Goal: Find specific page/section: Find specific page/section

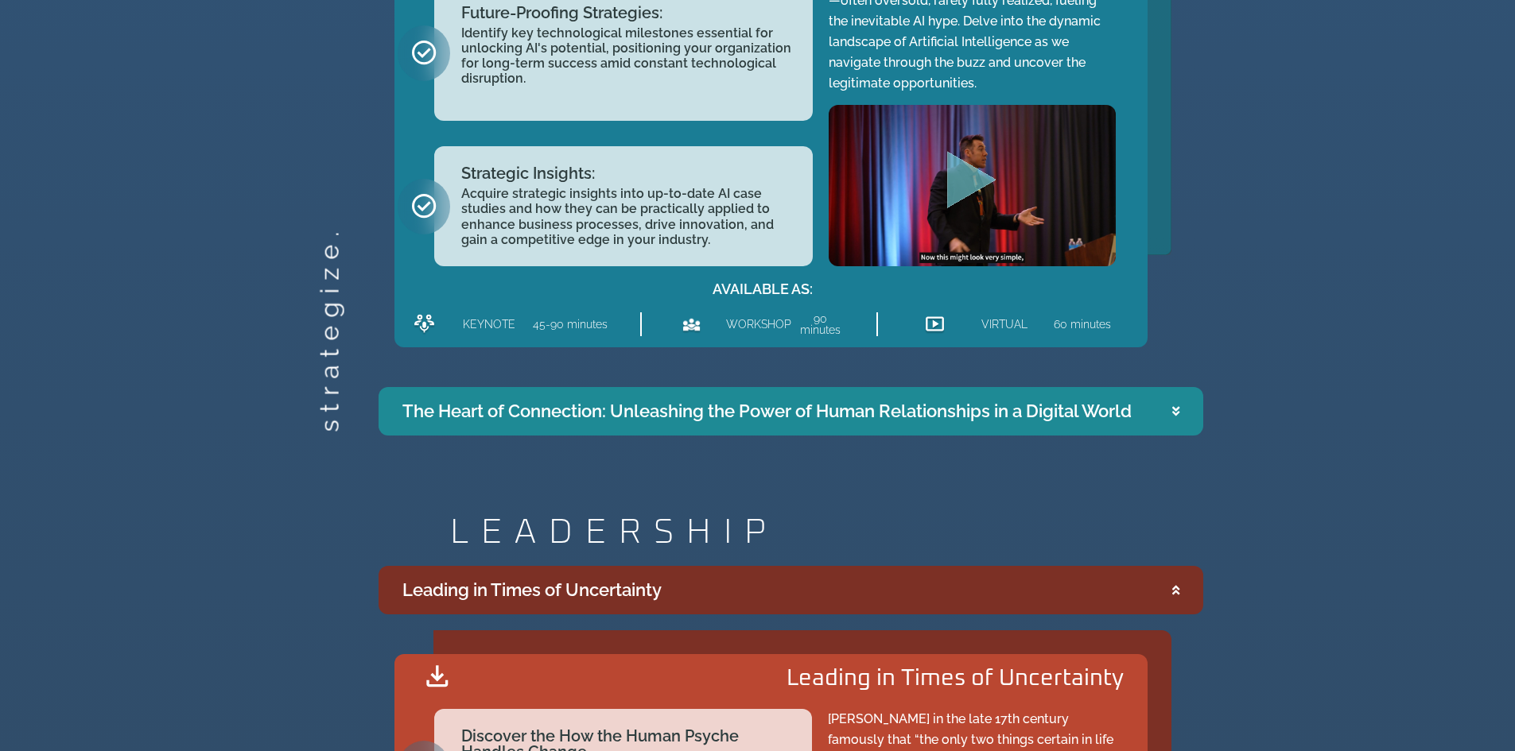
scroll to position [2225, 0]
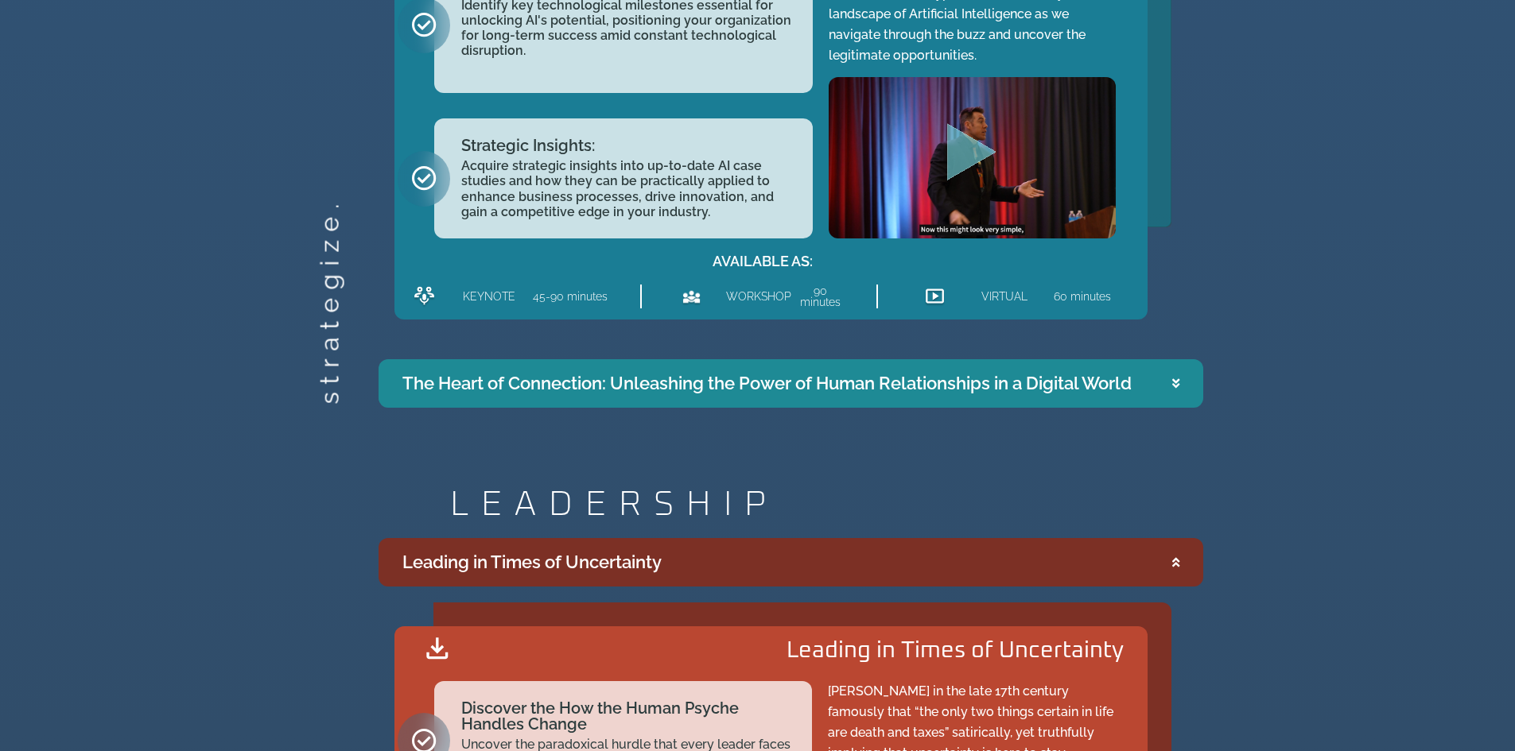
drag, startPoint x: 1178, startPoint y: 382, endPoint x: 1196, endPoint y: 384, distance: 17.6
click at [1178, 382] on icon "Accordion. Open links with Enter or Space, close with Escape, and navigate with…" at bounding box center [1175, 384] width 7 height 12
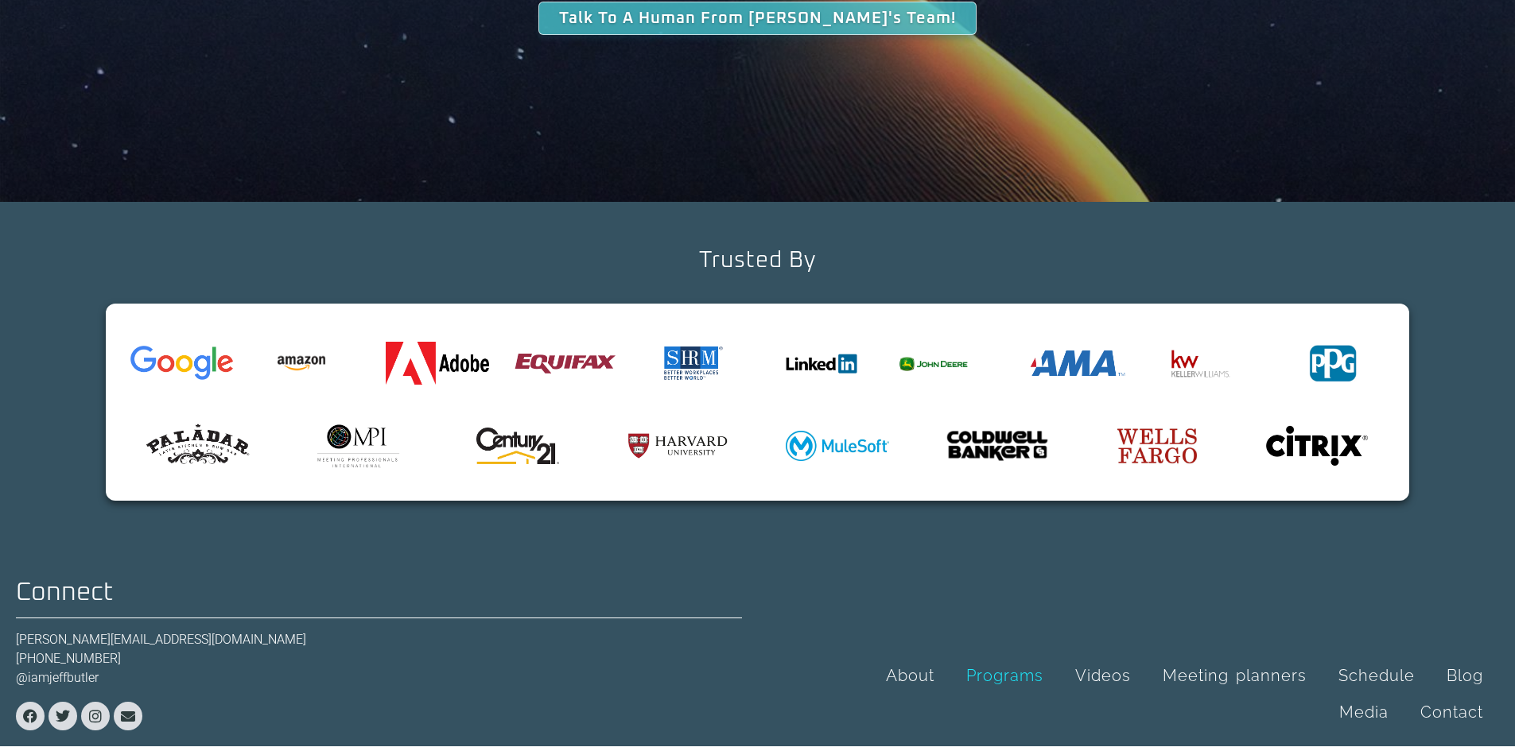
scroll to position [5145, 0]
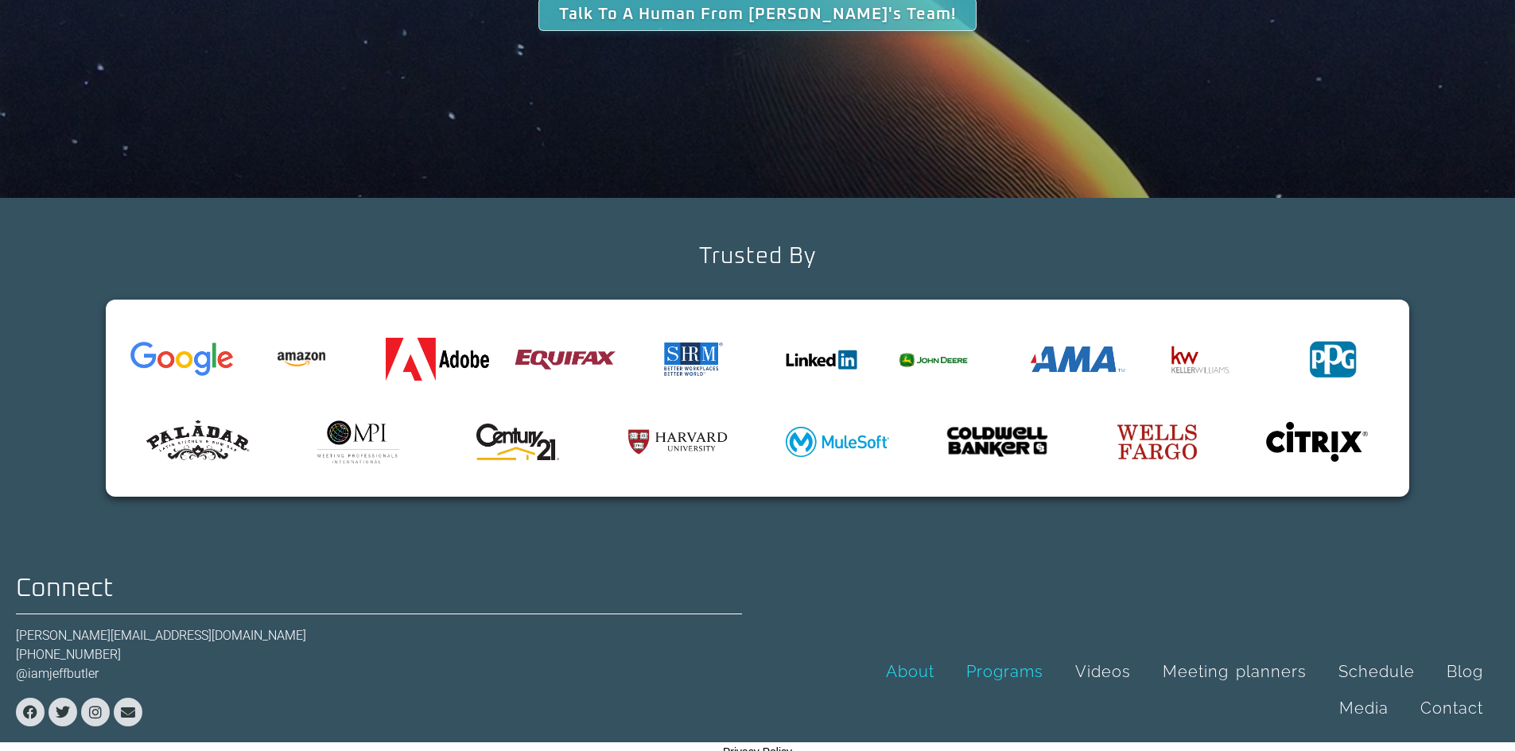
click at [921, 654] on link "About" at bounding box center [910, 672] width 80 height 37
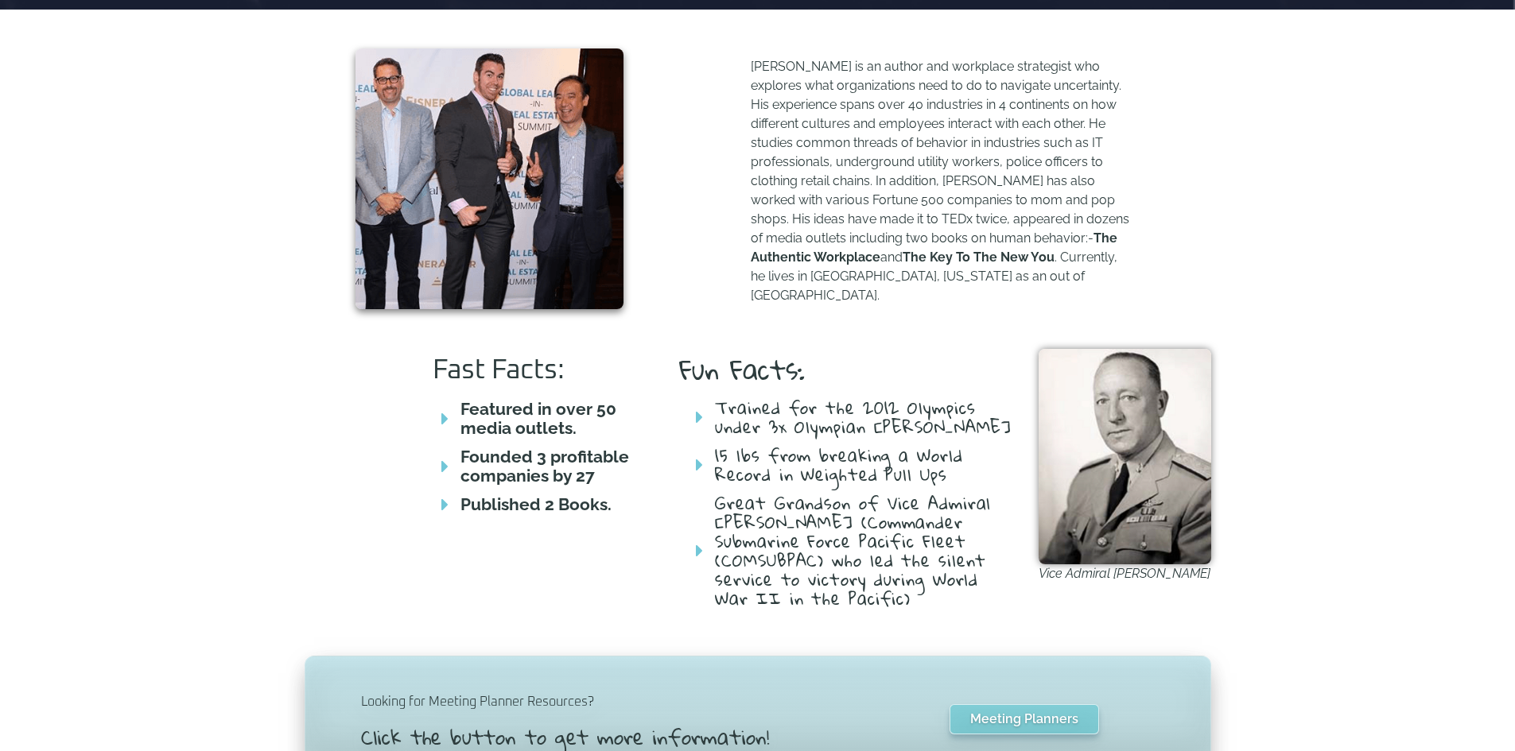
scroll to position [714, 0]
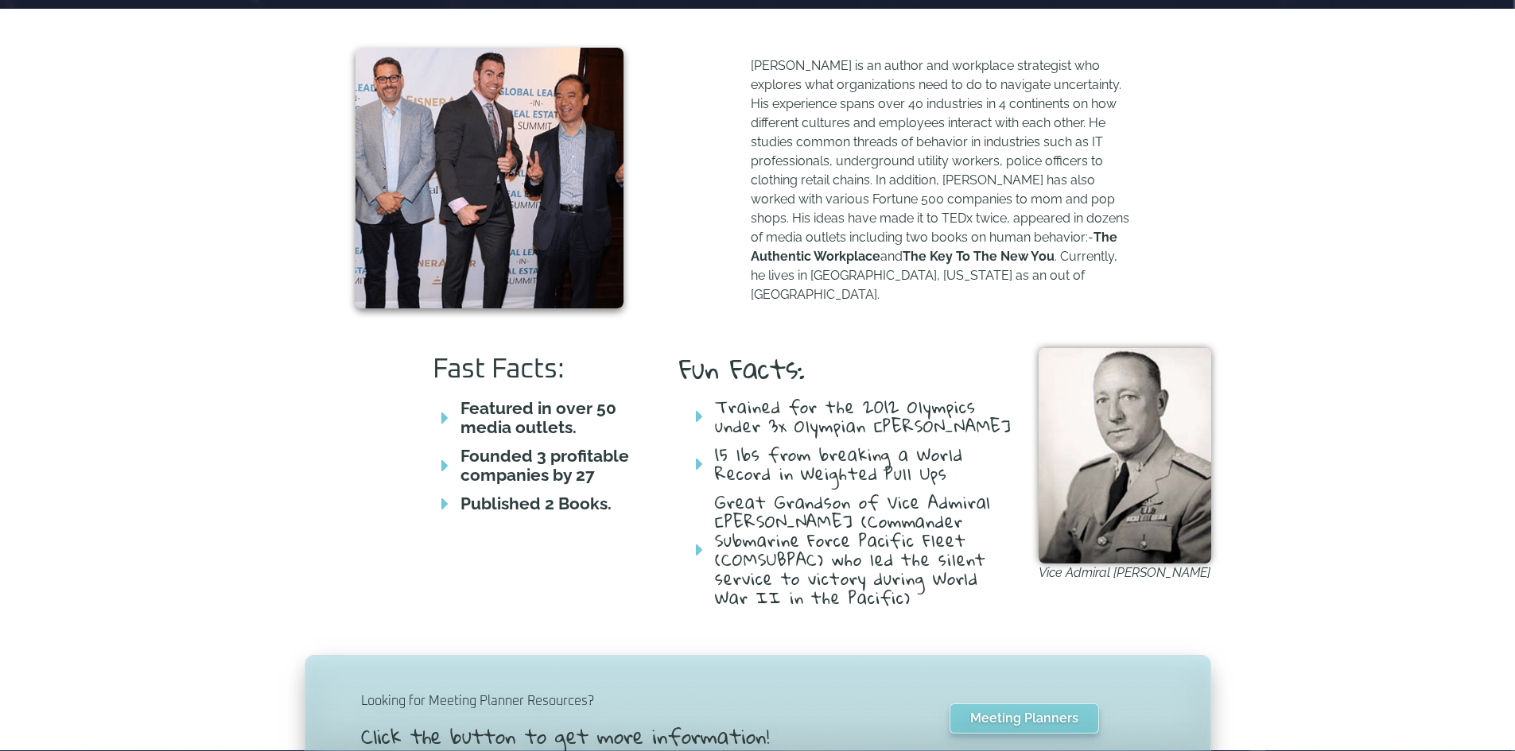
click at [699, 413] on icon at bounding box center [691, 416] width 24 height 19
click at [698, 471] on icon at bounding box center [691, 464] width 24 height 19
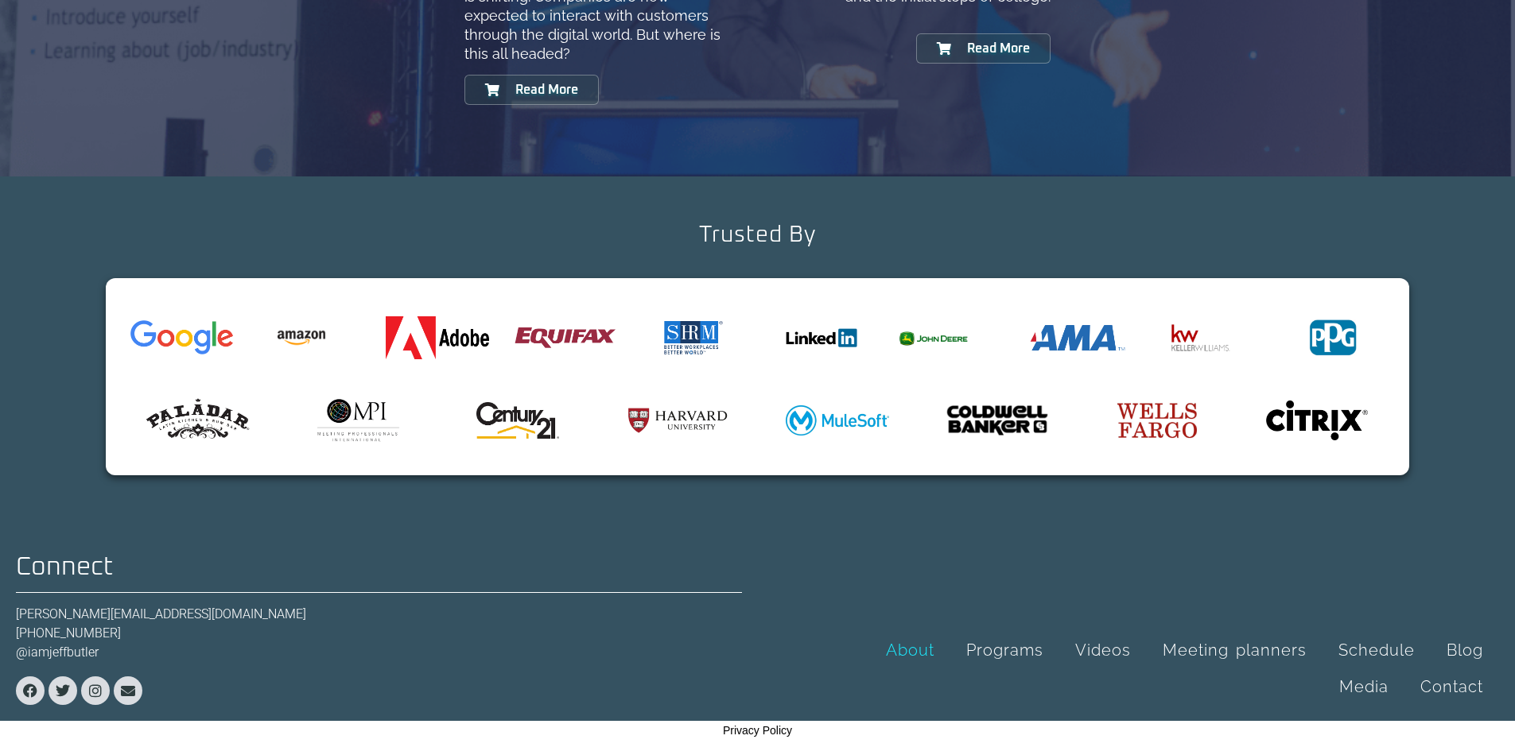
scroll to position [1873, 0]
click at [1243, 646] on link "Meeting planners" at bounding box center [1234, 650] width 176 height 37
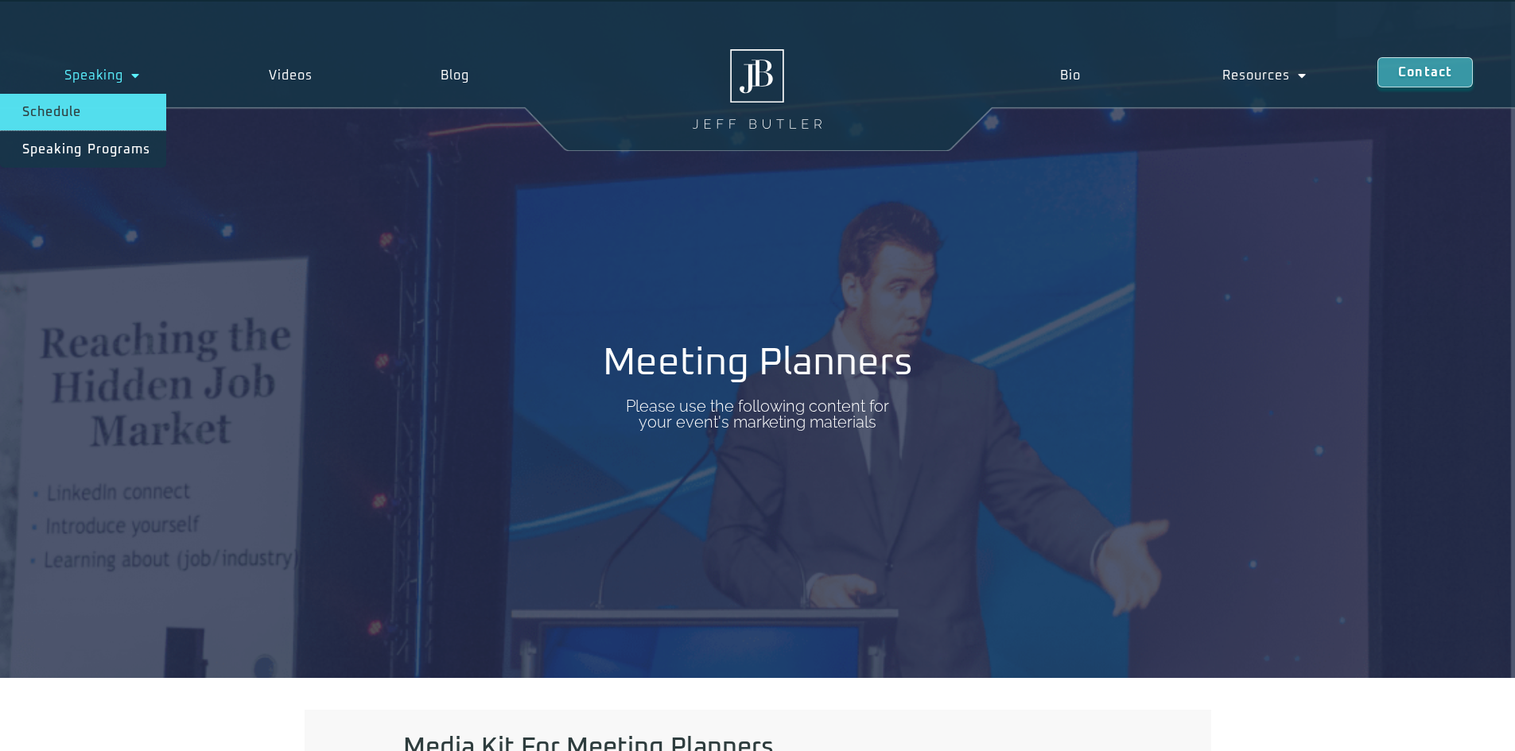
click at [44, 106] on link "Schedule" at bounding box center [83, 112] width 166 height 37
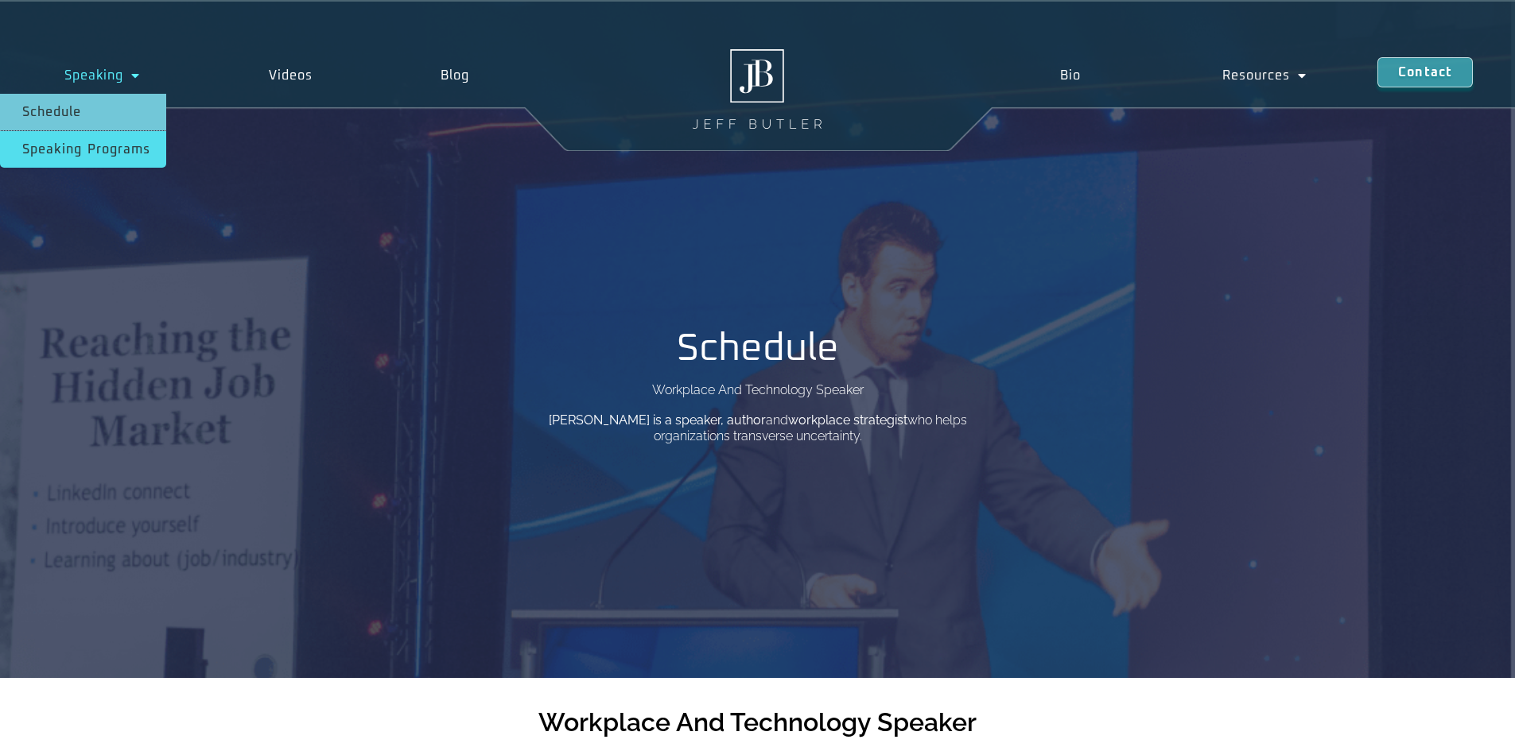
click at [69, 145] on link "Speaking Programs" at bounding box center [83, 149] width 166 height 37
